Goal: Information Seeking & Learning: Get advice/opinions

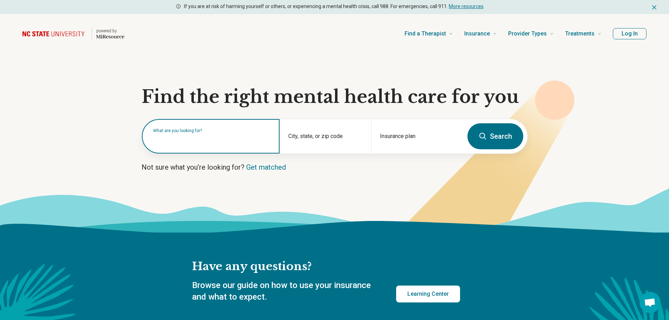
click at [197, 141] on input "text" at bounding box center [212, 139] width 118 height 8
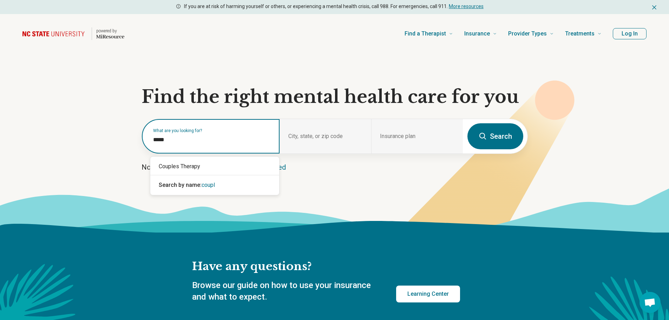
type input "******"
click at [195, 164] on div "Couples Therapy" at bounding box center [214, 166] width 129 height 14
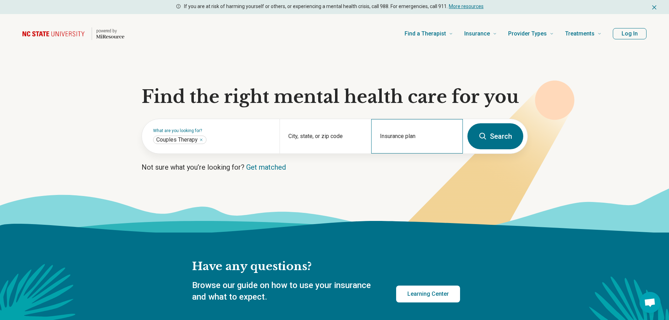
click at [393, 133] on div "Insurance plan" at bounding box center [417, 136] width 92 height 34
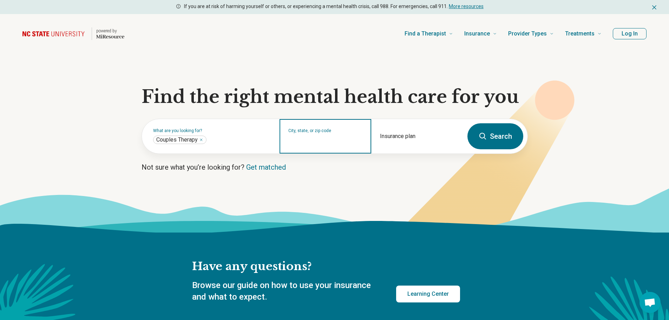
click at [347, 140] on input "City, state, or zip code" at bounding box center [325, 141] width 74 height 8
type input "*****"
click at [467, 123] on button "Search" at bounding box center [495, 136] width 56 height 26
click at [347, 140] on input "City, state, or zip code" at bounding box center [325, 141] width 74 height 8
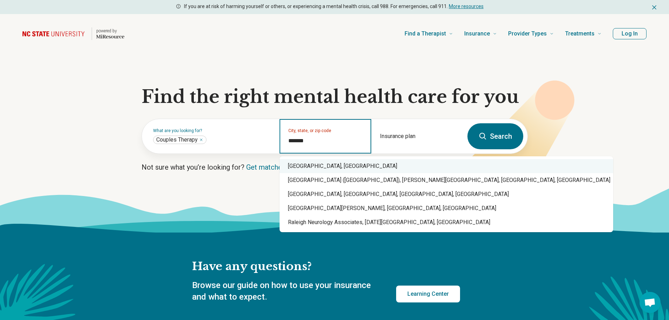
click at [319, 169] on div "Raleigh, NC" at bounding box center [445, 166] width 333 height 14
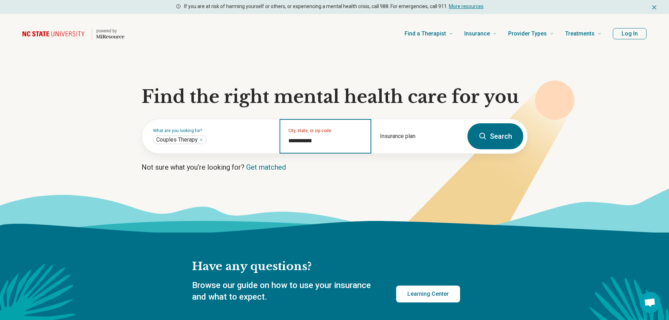
type input "**********"
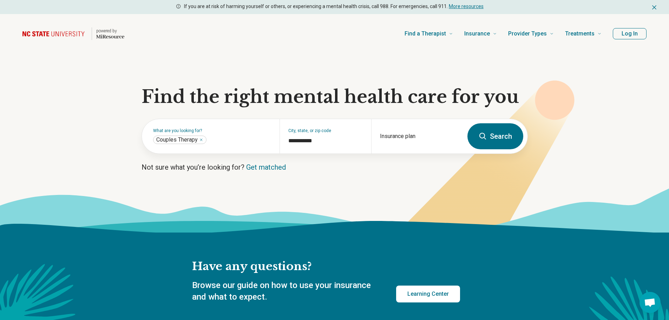
click at [494, 140] on button "Search" at bounding box center [495, 136] width 56 height 26
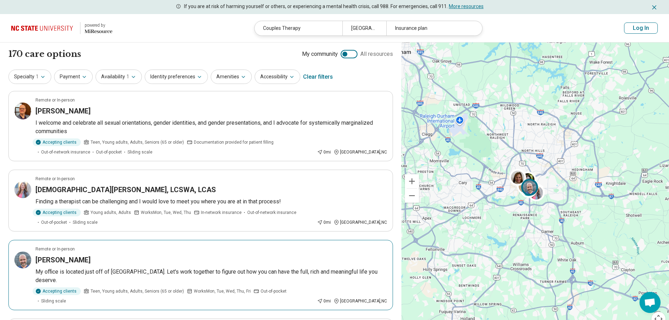
click at [139, 253] on article "Remote or In-person Luke Wallenbeck My office is located just off of Hillsborou…" at bounding box center [200, 275] width 384 height 70
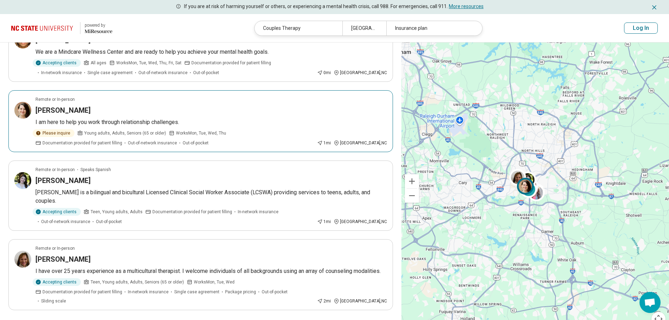
scroll to position [585, 0]
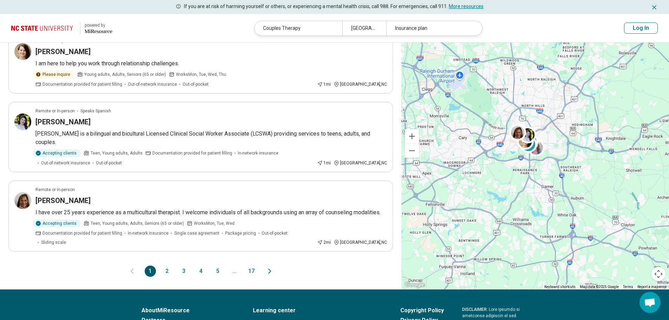
click at [166, 265] on button "2" at bounding box center [166, 270] width 11 height 11
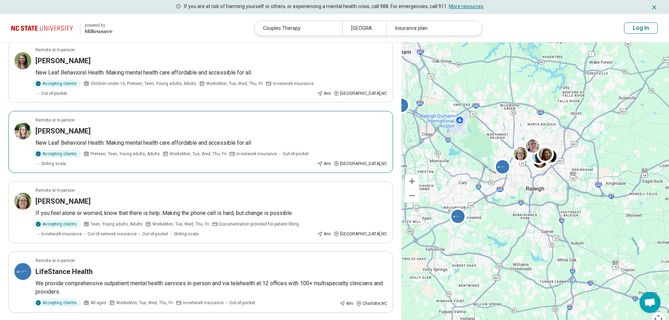
scroll to position [468, 0]
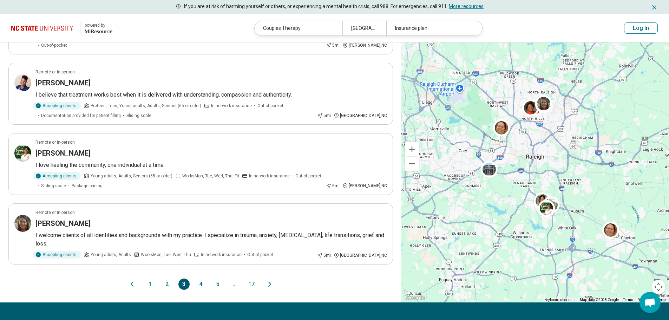
scroll to position [585, 0]
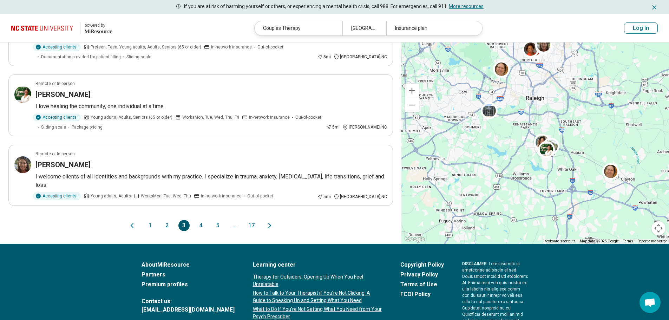
click at [204, 220] on button "4" at bounding box center [200, 225] width 11 height 11
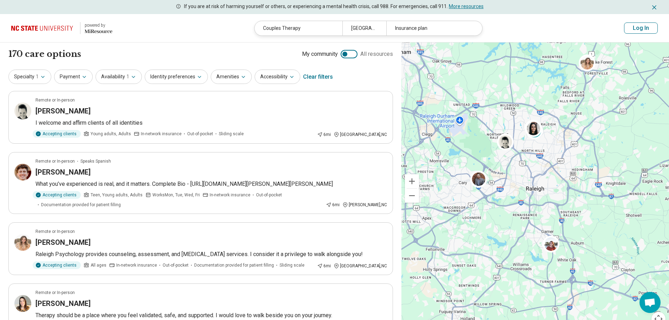
click at [51, 176] on h3 "Ryan Fuller" at bounding box center [62, 172] width 55 height 10
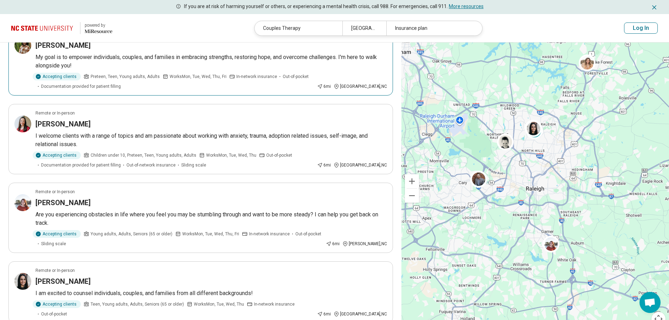
scroll to position [526, 0]
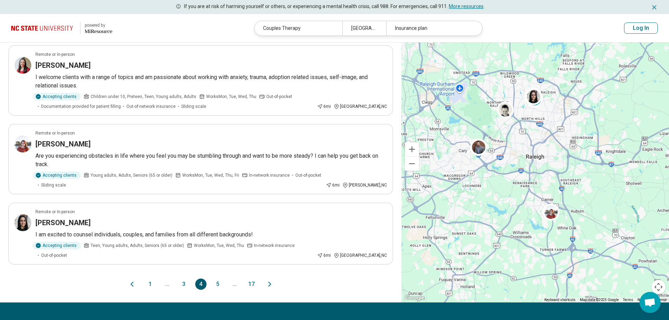
click at [219, 278] on button "5" at bounding box center [217, 283] width 11 height 11
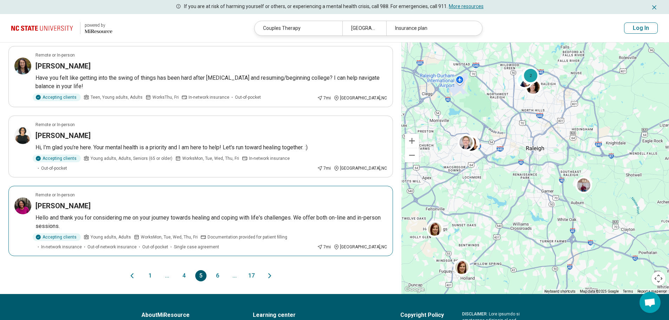
click at [79, 201] on div "Marina Cline" at bounding box center [210, 206] width 351 height 10
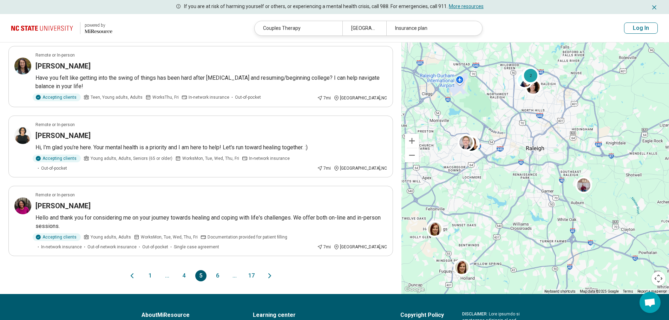
click at [218, 270] on button "6" at bounding box center [217, 275] width 11 height 11
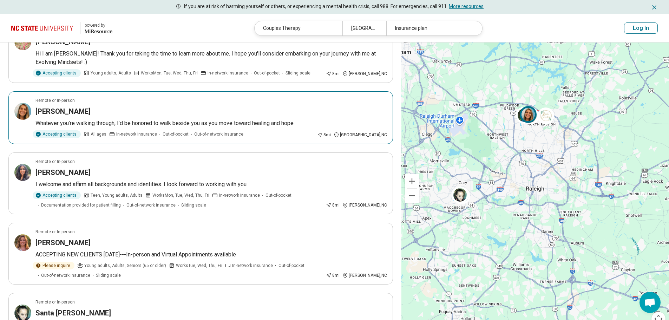
scroll to position [468, 0]
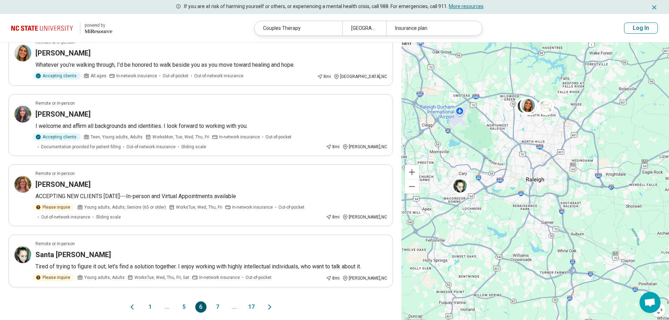
click at [218, 301] on button "7" at bounding box center [217, 306] width 11 height 11
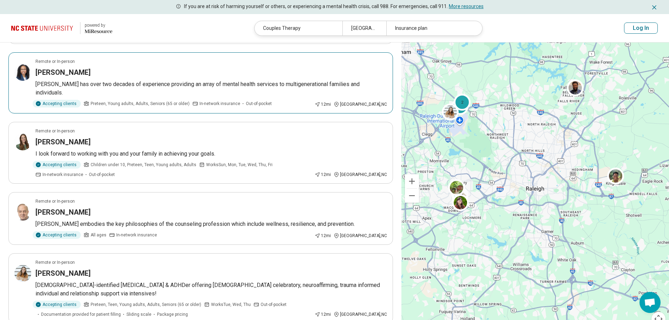
scroll to position [526, 0]
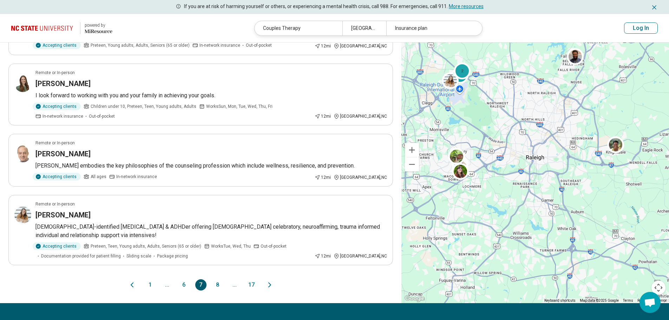
click at [217, 279] on button "8" at bounding box center [217, 284] width 11 height 11
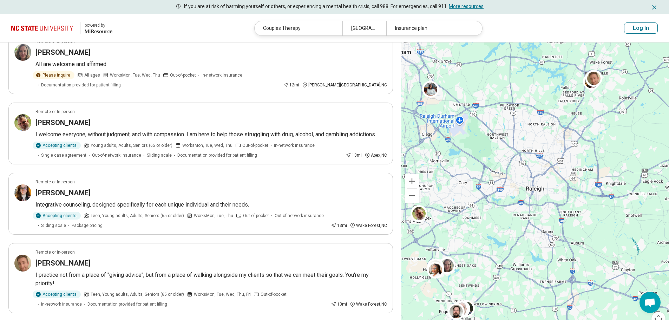
scroll to position [117, 0]
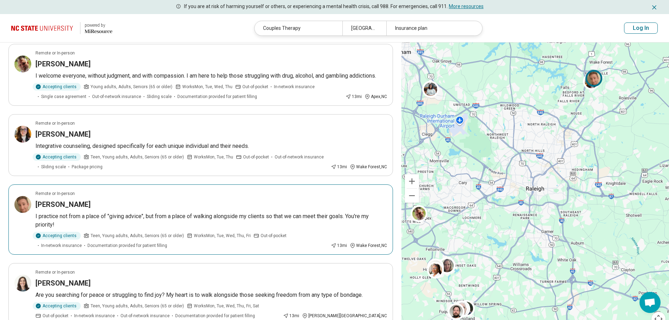
click at [27, 196] on img at bounding box center [22, 204] width 17 height 17
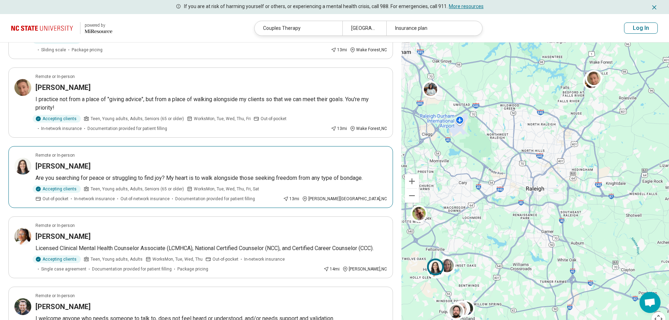
scroll to position [293, 0]
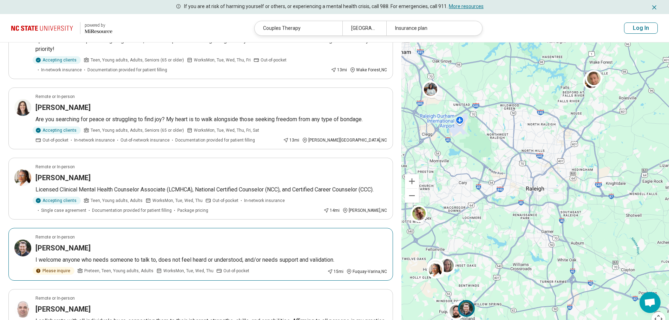
click at [18, 244] on img at bounding box center [22, 247] width 17 height 17
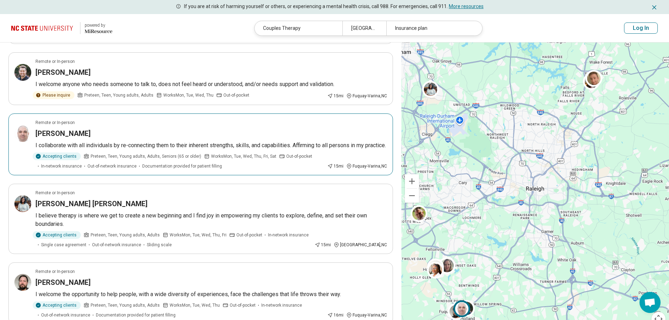
scroll to position [585, 0]
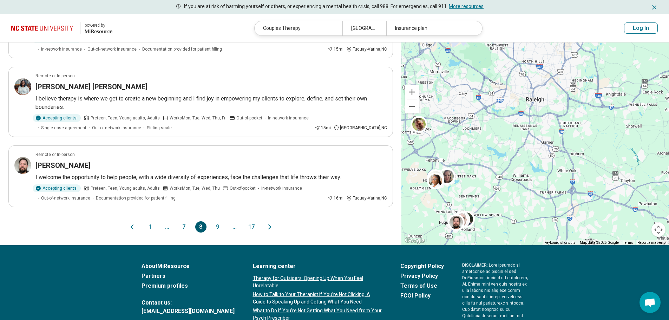
click at [214, 227] on button "9" at bounding box center [217, 226] width 11 height 11
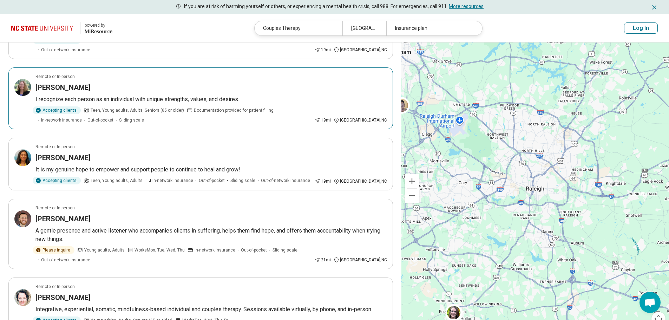
scroll to position [292, 0]
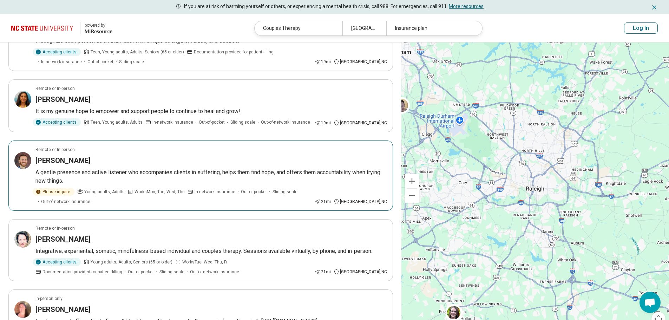
click at [22, 152] on img at bounding box center [22, 160] width 17 height 17
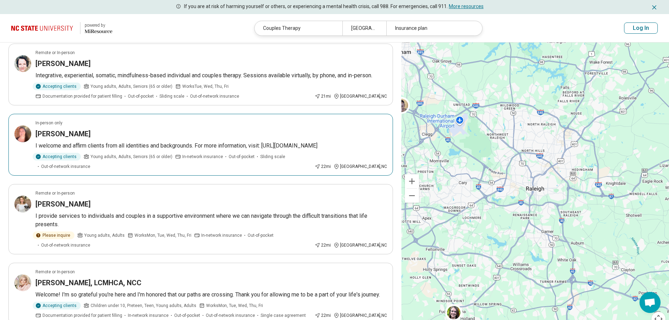
scroll to position [526, 0]
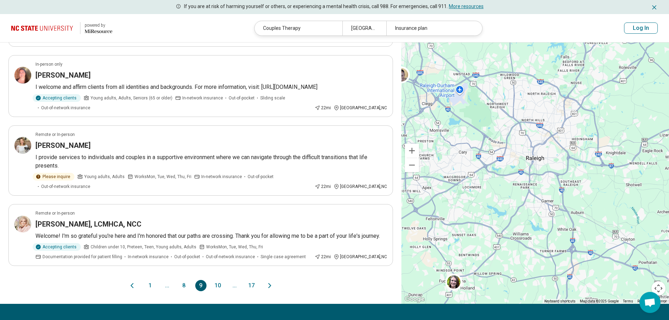
click at [214, 280] on button "10" at bounding box center [217, 285] width 11 height 11
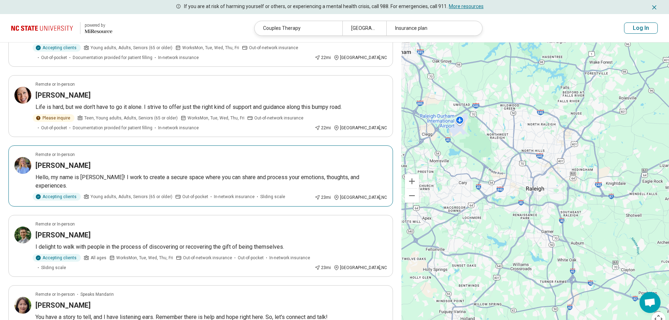
scroll to position [292, 0]
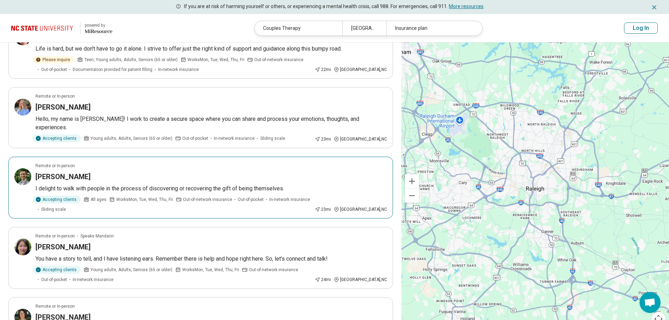
click at [26, 171] on img at bounding box center [22, 176] width 17 height 17
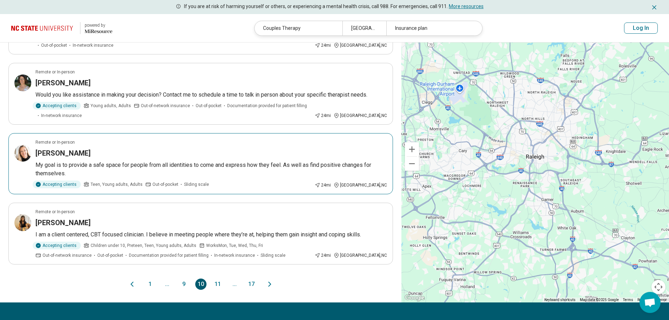
scroll to position [585, 0]
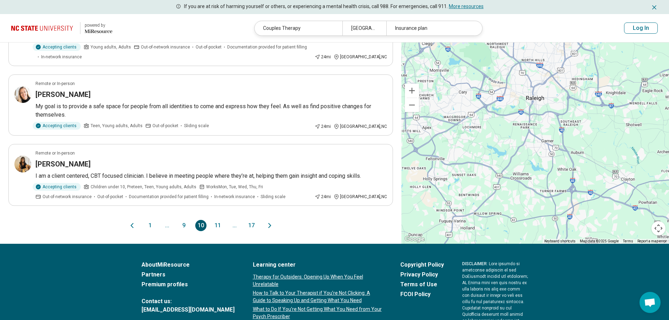
click at [218, 220] on button "11" at bounding box center [217, 225] width 11 height 11
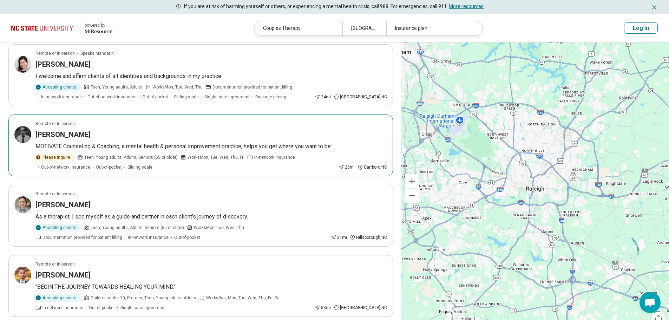
scroll to position [175, 0]
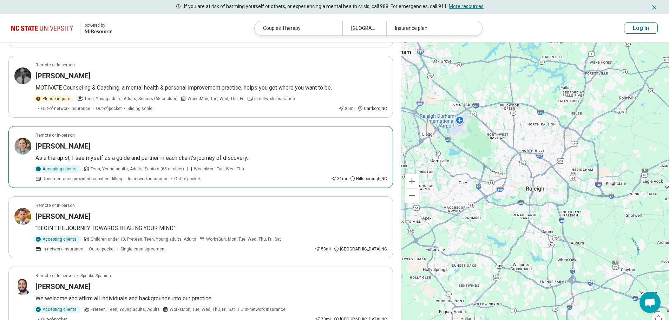
click at [45, 151] on h3 "Charles Jardin" at bounding box center [62, 146] width 55 height 10
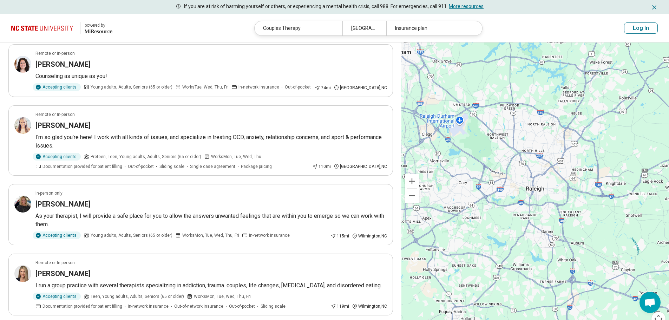
scroll to position [526, 0]
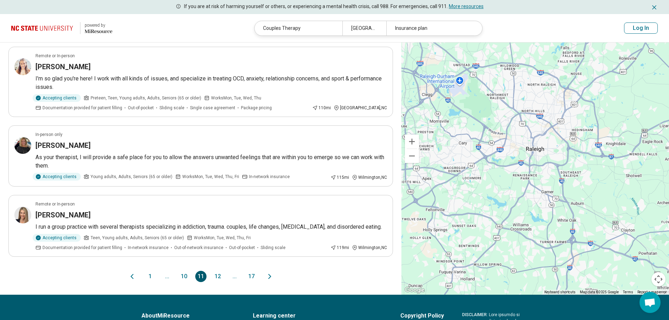
click at [219, 276] on button "12" at bounding box center [217, 276] width 11 height 11
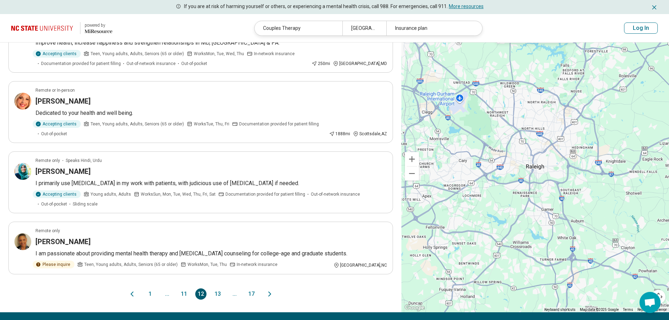
click at [215, 288] on button "13" at bounding box center [217, 293] width 11 height 11
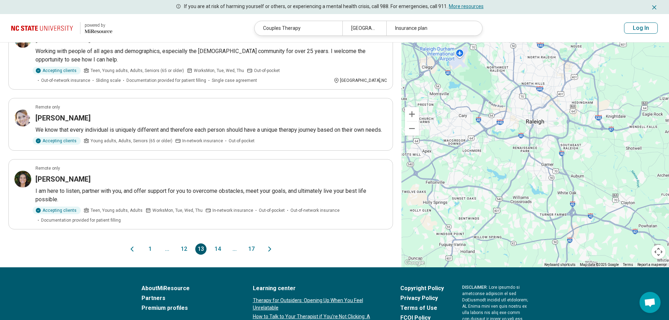
click at [217, 246] on button "14" at bounding box center [217, 248] width 11 height 11
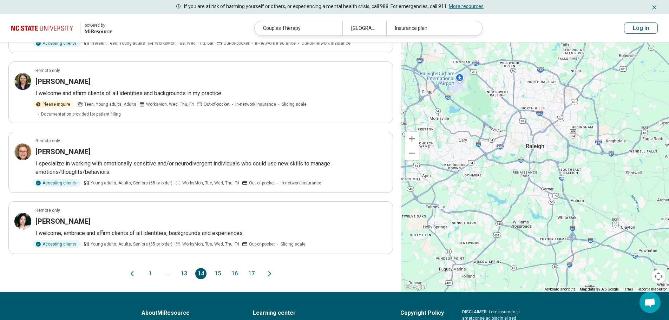
click at [217, 268] on button "15" at bounding box center [217, 273] width 11 height 11
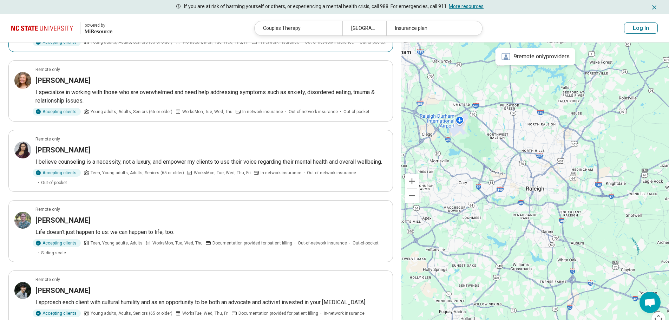
scroll to position [351, 0]
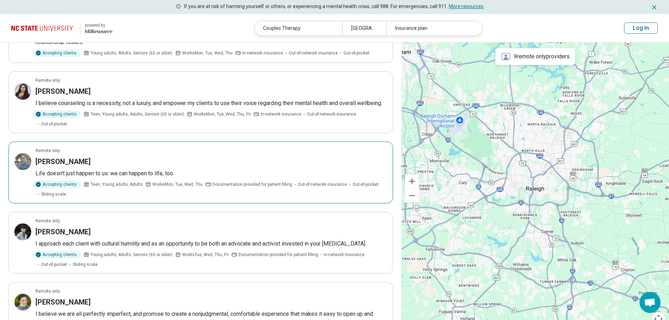
click at [46, 161] on h3 "Sean Moffitt" at bounding box center [62, 162] width 55 height 10
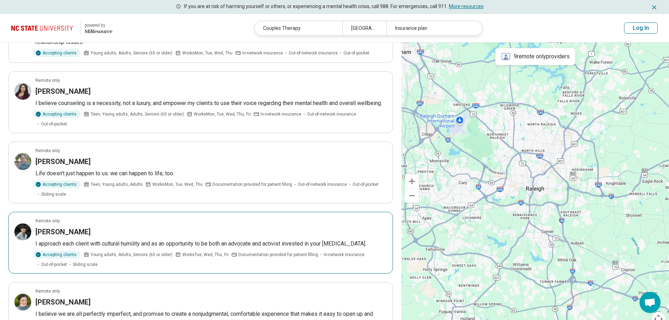
click at [21, 230] on img at bounding box center [22, 231] width 17 height 17
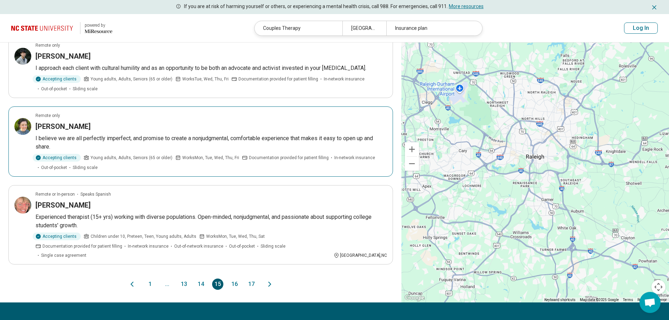
scroll to position [585, 0]
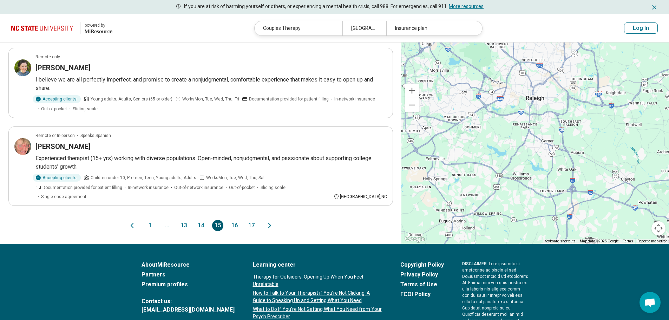
click at [236, 220] on button "16" at bounding box center [234, 225] width 11 height 11
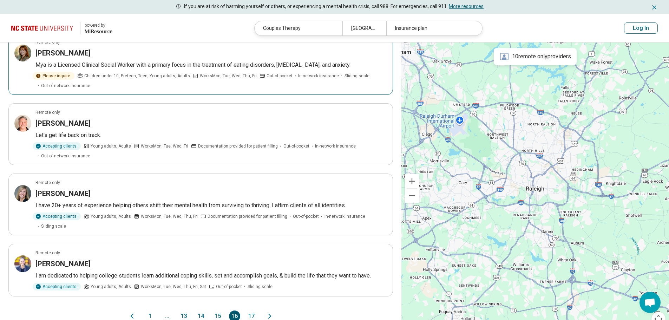
scroll to position [526, 0]
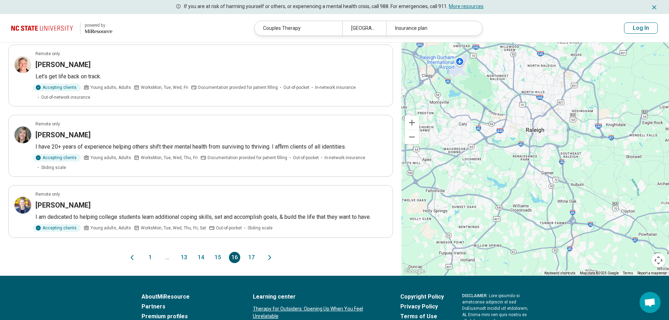
click at [253, 252] on button "17" at bounding box center [251, 257] width 11 height 11
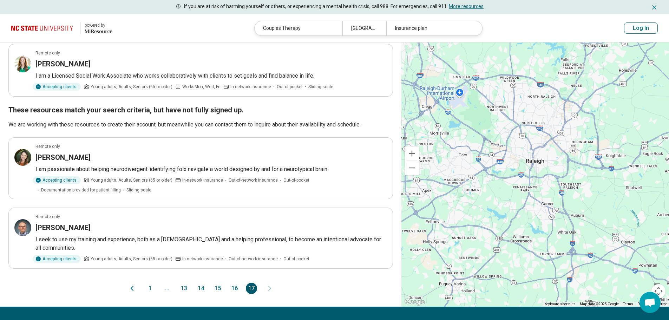
click at [148, 283] on button "1" at bounding box center [150, 288] width 11 height 11
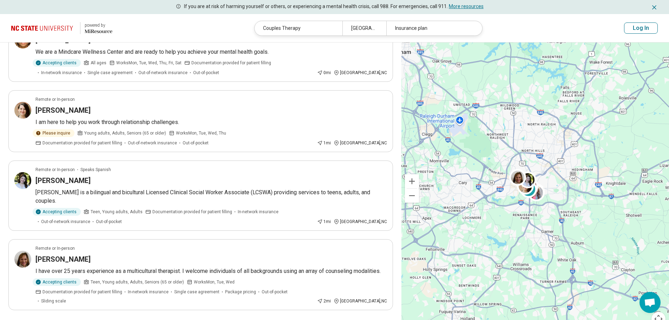
scroll to position [0, 0]
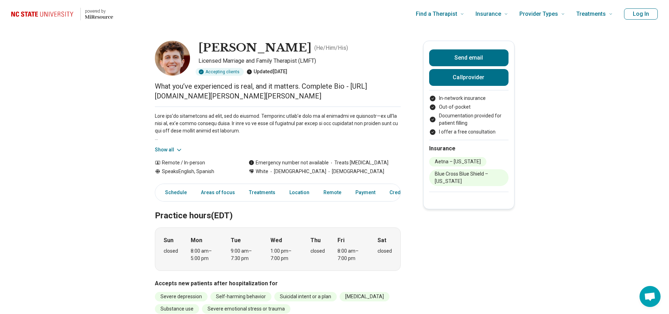
click at [172, 54] on img at bounding box center [172, 58] width 35 height 35
drag, startPoint x: 156, startPoint y: 97, endPoint x: 215, endPoint y: 111, distance: 60.6
copy p "https://www.psychologytoday.com/us/therapists/ryan-c-fuller-raleigh-nc/1255415"
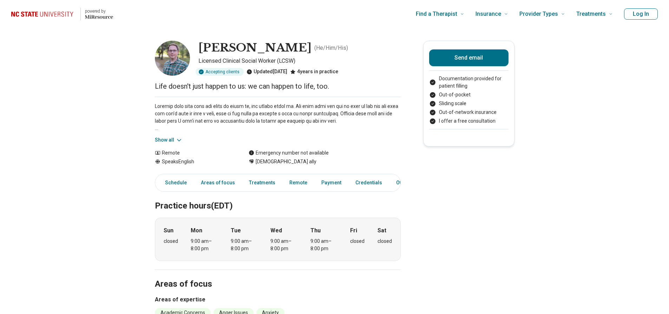
click at [178, 58] on img at bounding box center [172, 58] width 35 height 35
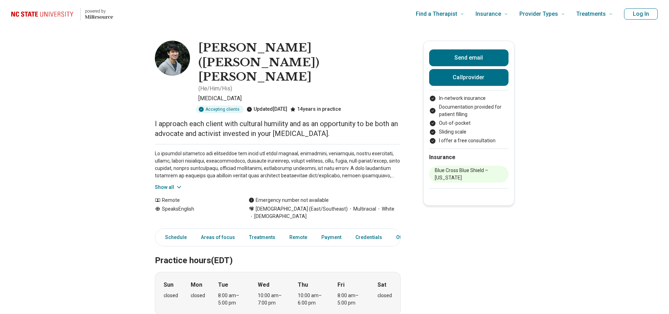
click at [175, 59] on img at bounding box center [172, 58] width 35 height 35
